Goal: Task Accomplishment & Management: Manage account settings

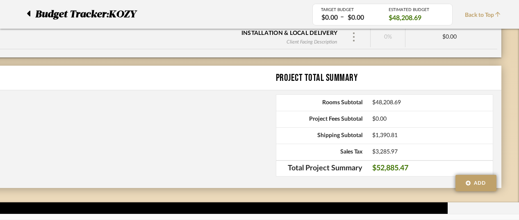
scroll to position [0, 117]
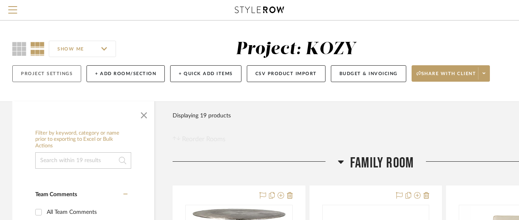
click at [47, 72] on button "Project Settings" at bounding box center [46, 73] width 69 height 17
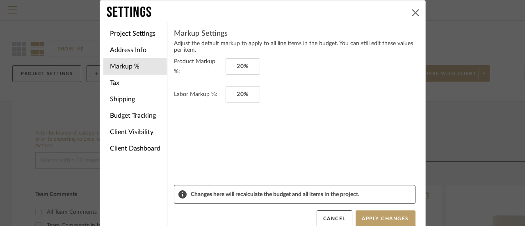
click at [412, 11] on icon at bounding box center [415, 12] width 7 height 7
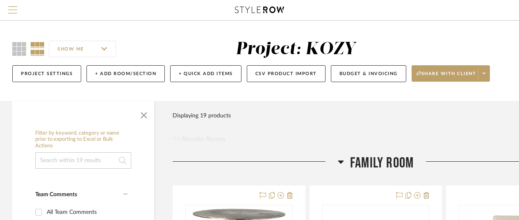
click at [12, 7] on span "Menu" at bounding box center [12, 12] width 9 height 12
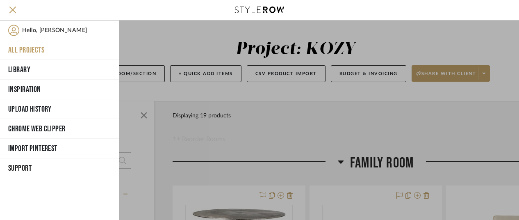
click at [24, 46] on button "All Projects" at bounding box center [59, 50] width 119 height 20
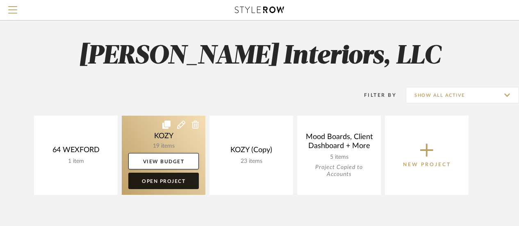
click at [166, 179] on link "Open Project" at bounding box center [163, 181] width 70 height 16
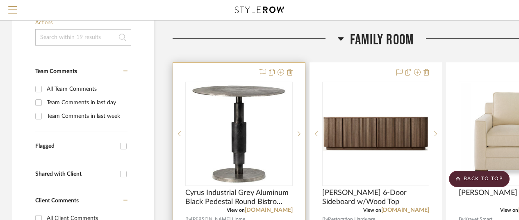
scroll to position [164, 0]
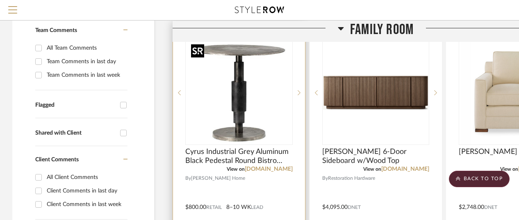
click at [237, 91] on img "0" at bounding box center [239, 92] width 102 height 102
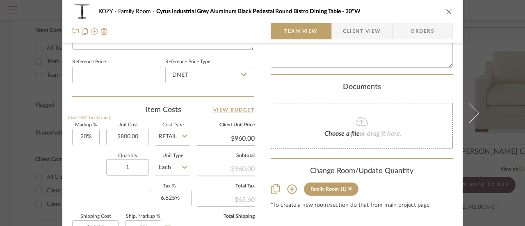
scroll to position [451, 0]
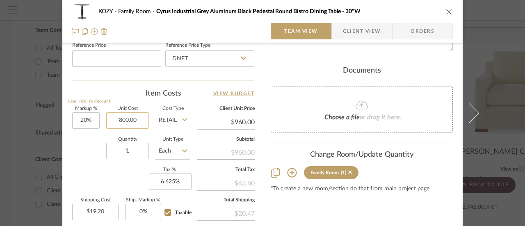
click at [137, 118] on input "800.00" at bounding box center [127, 120] width 43 height 16
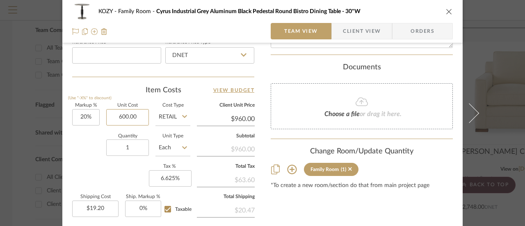
scroll to position [453, 0]
type input "$600.00"
type input "960.00"
type input "$14.40"
type input "$960.00"
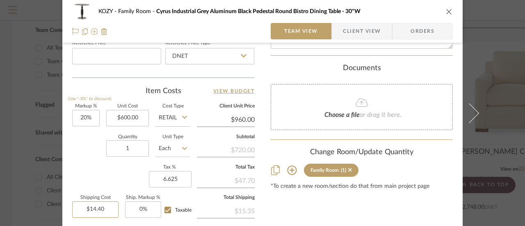
type input "6.625%"
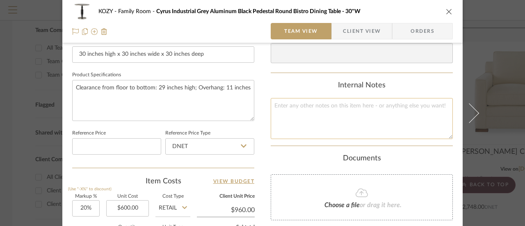
scroll to position [371, 0]
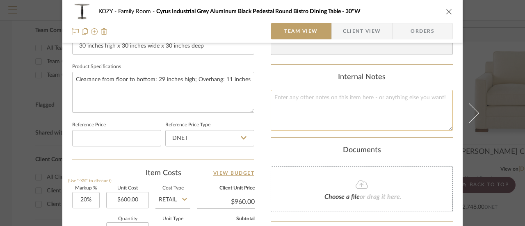
type input "$14.40"
click at [275, 95] on textarea at bounding box center [362, 110] width 182 height 41
paste textarea "IN-HOME SPECIAL CARE DELIVERY FEE: $99.00 SHIPPING: Shipping rate provided is a…"
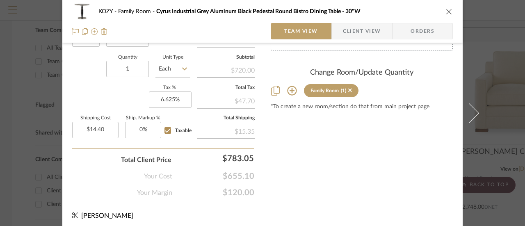
scroll to position [535, 0]
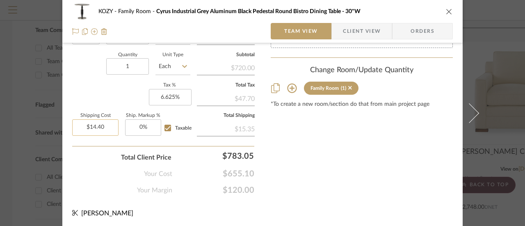
type textarea "IN-HOME SPECIAL CARE DELIVERY FEE: $99.00 SHIPPING: Shipping rate provided is a…"
type input "14.40"
type input "$720.00"
type input "$159.00"
type input "0"
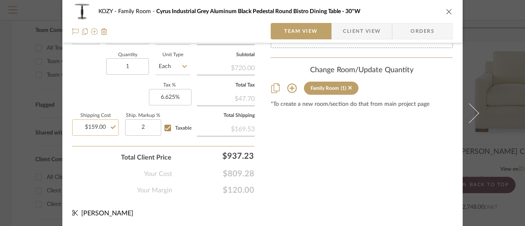
type input "2%"
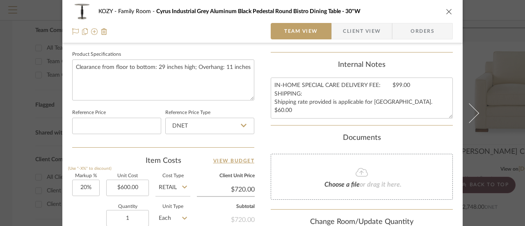
scroll to position [371, 0]
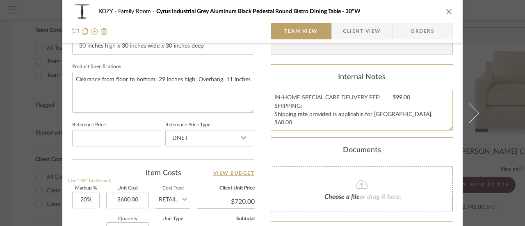
click at [316, 122] on textarea "IN-HOME SPECIAL CARE DELIVERY FEE: $99.00 SHIPPING: Shipping rate provided is a…" at bounding box center [362, 110] width 182 height 41
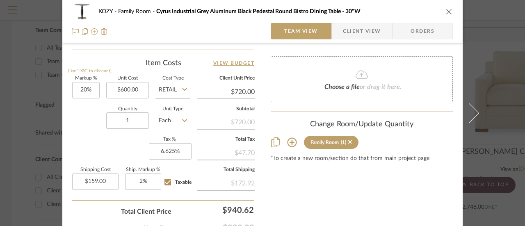
scroll to position [494, 0]
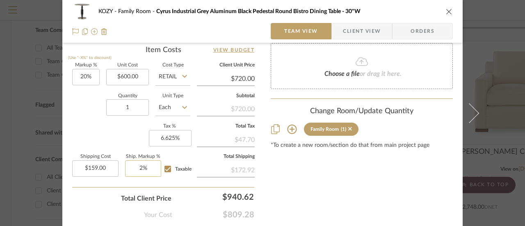
type textarea "IN-HOME SPECIAL CARE DELIVERY FEE: $99.00 SHIPPING: Shipping rate provided is a…"
type input "2"
click at [139, 165] on input "2" at bounding box center [143, 168] width 36 height 16
type input "20%"
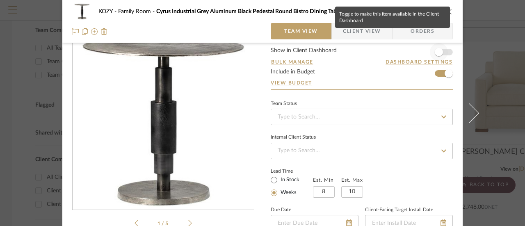
scroll to position [0, 0]
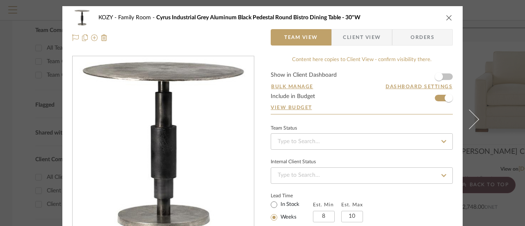
click at [440, 139] on icon at bounding box center [443, 142] width 7 height 6
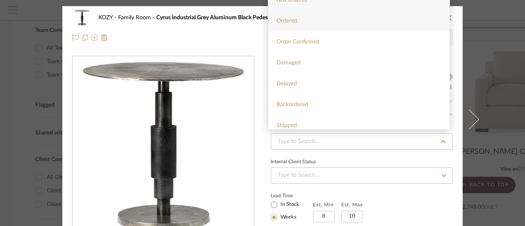
click at [287, 20] on span "Ordered" at bounding box center [286, 21] width 21 height 6
type input "[DATE]"
type input "Ordered"
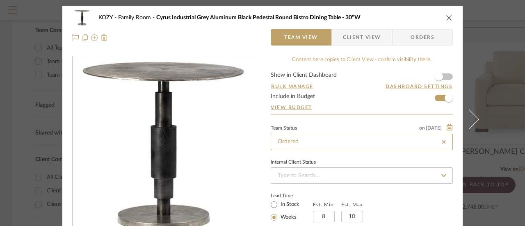
type input "[DATE]"
type input "Ordered"
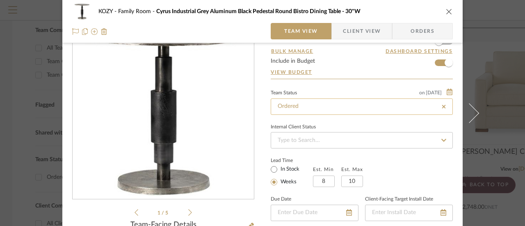
scroll to position [41, 0]
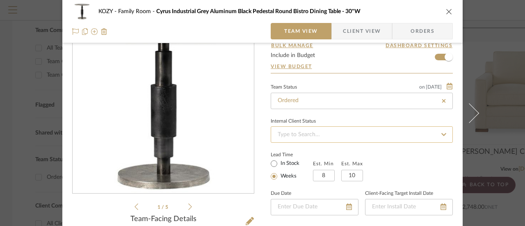
click at [302, 136] on input at bounding box center [362, 134] width 182 height 16
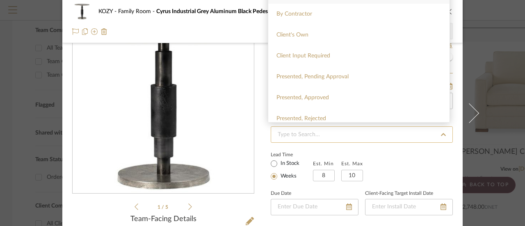
click at [393, 136] on input at bounding box center [362, 134] width 182 height 16
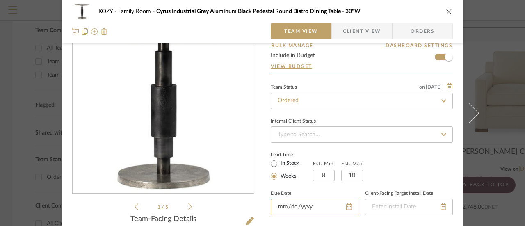
scroll to position [82, 0]
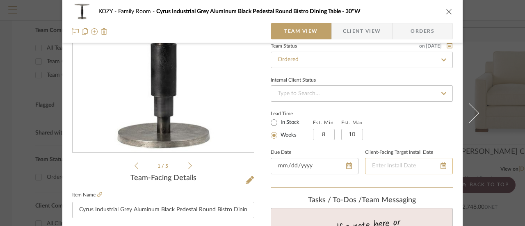
type input "[DATE]"
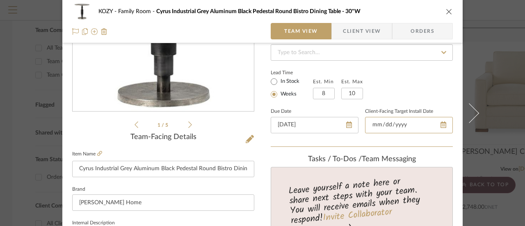
scroll to position [0, 0]
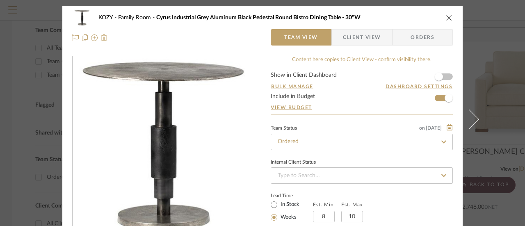
type input "[DATE]"
click at [446, 17] on icon "close" at bounding box center [449, 17] width 7 height 7
